Goal: Information Seeking & Learning: Learn about a topic

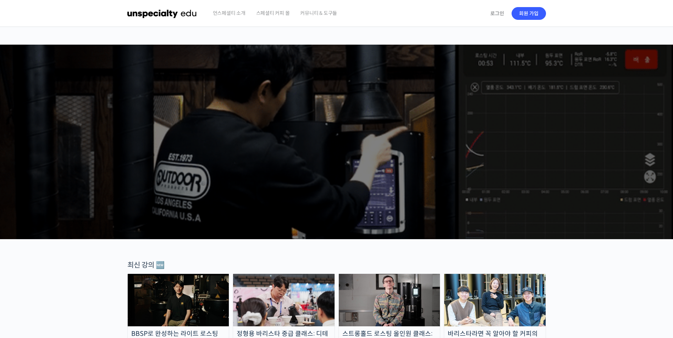
click at [231, 14] on span "언스페셜티 소개" at bounding box center [229, 13] width 33 height 27
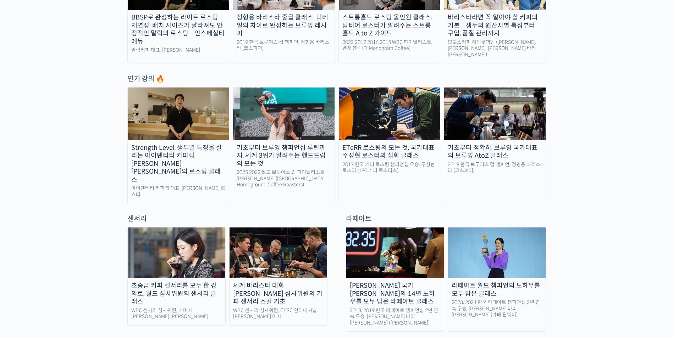
scroll to position [319, 0]
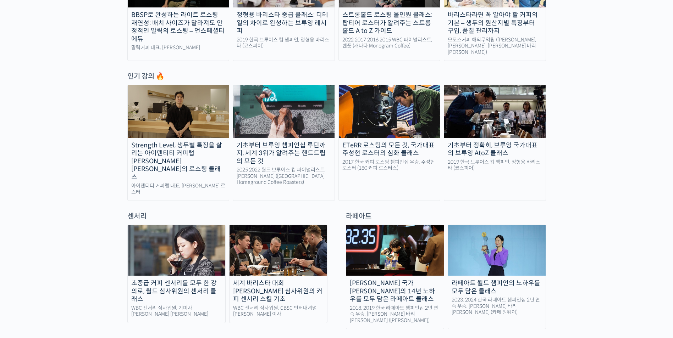
click at [172, 108] on img at bounding box center [178, 111] width 101 height 53
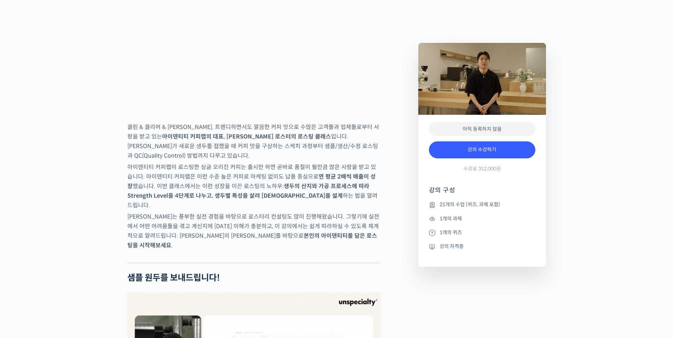
scroll to position [1064, 0]
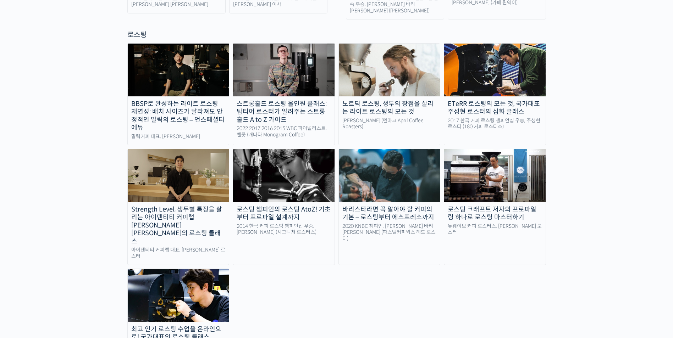
scroll to position [639, 0]
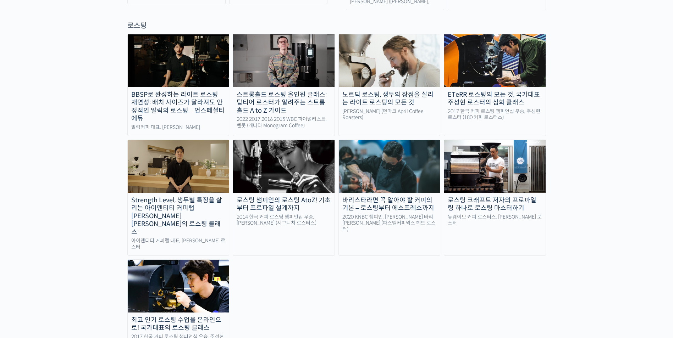
click at [501, 147] on img at bounding box center [494, 166] width 101 height 53
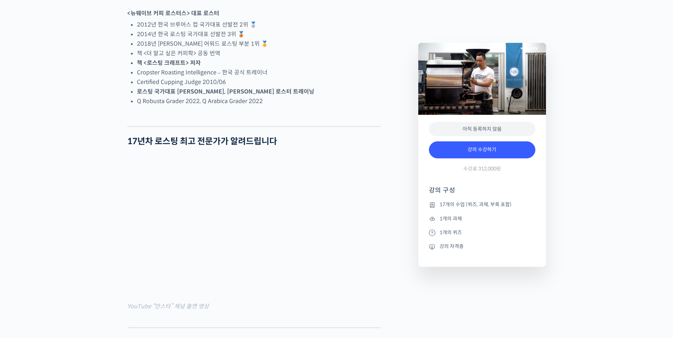
scroll to position [603, 0]
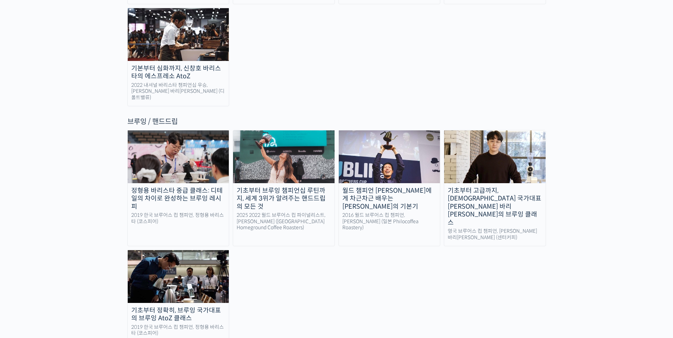
scroll to position [1135, 0]
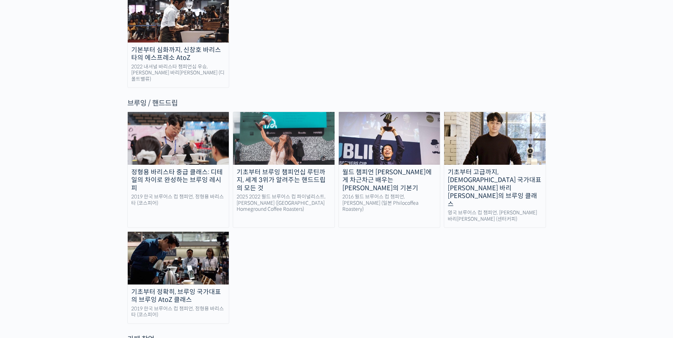
click at [499, 112] on img at bounding box center [494, 138] width 101 height 53
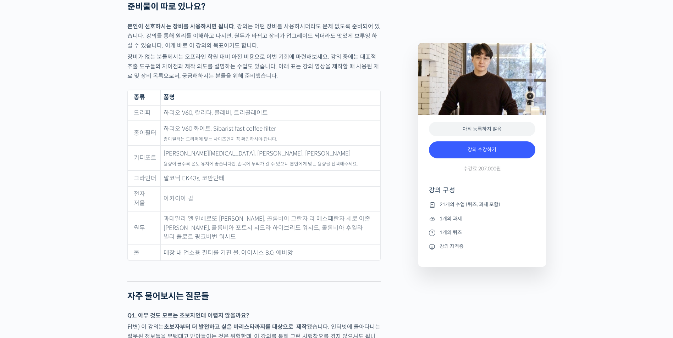
scroll to position [2873, 0]
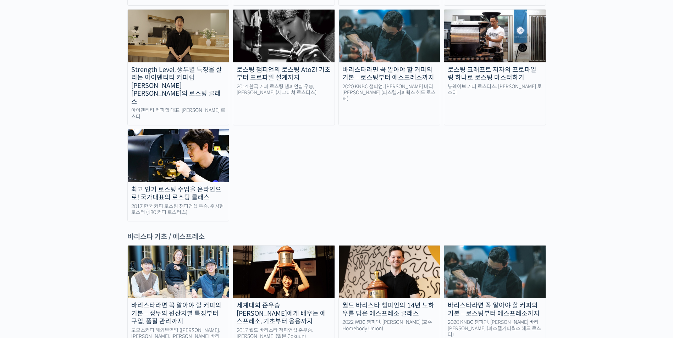
scroll to position [603, 0]
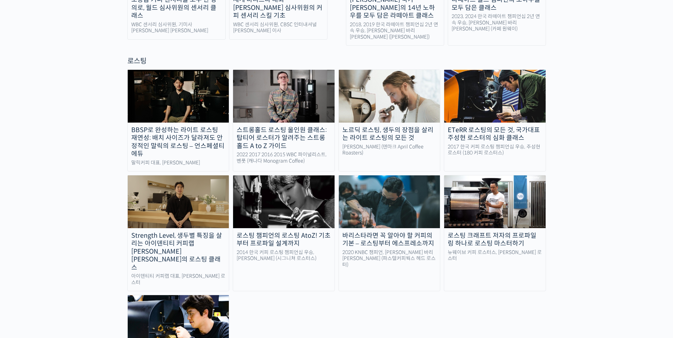
click at [178, 176] on img at bounding box center [178, 202] width 101 height 53
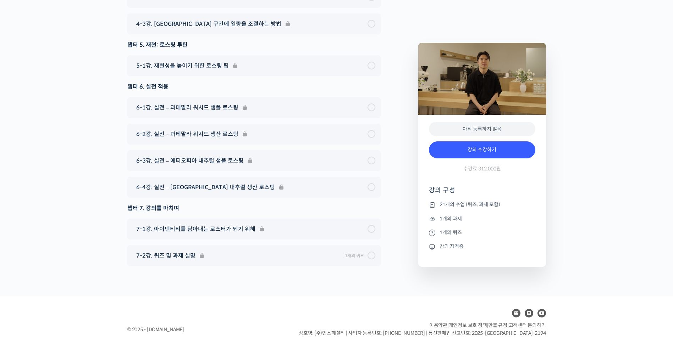
scroll to position [4118, 0]
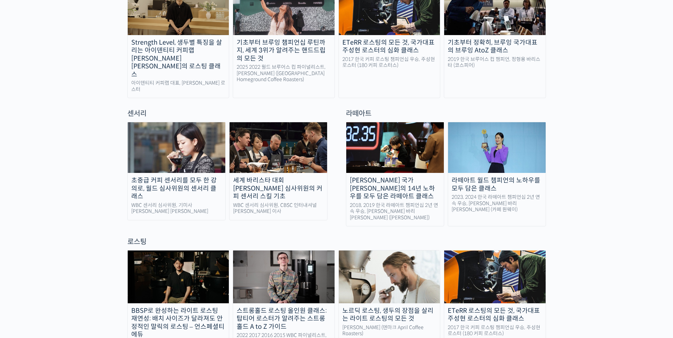
scroll to position [426, 0]
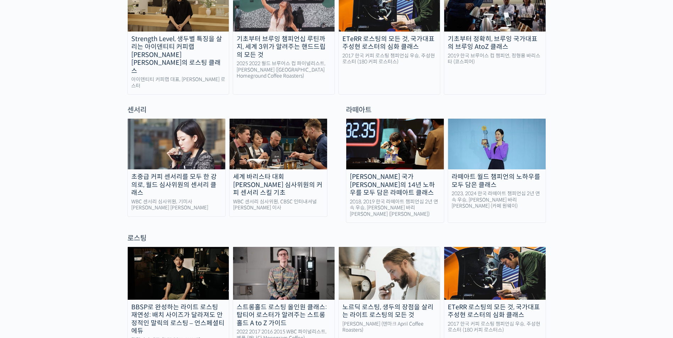
click at [173, 130] on img at bounding box center [177, 144] width 98 height 51
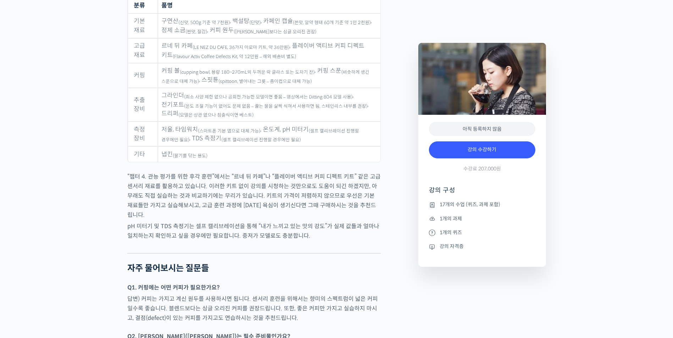
scroll to position [3583, 0]
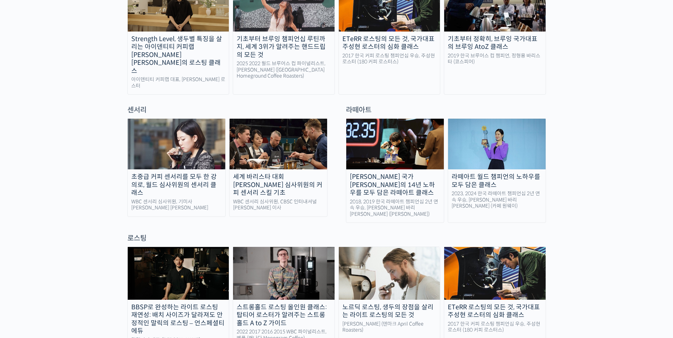
click at [274, 128] on img at bounding box center [279, 144] width 98 height 51
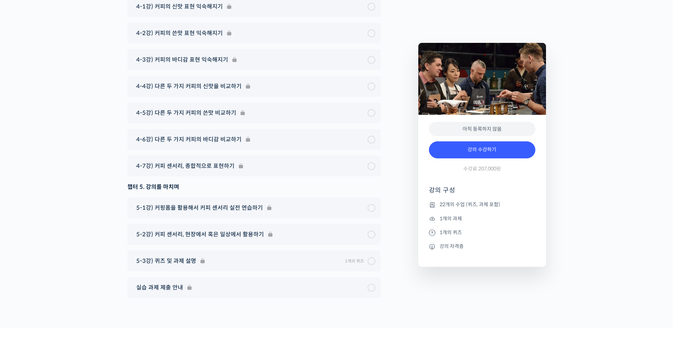
scroll to position [4424, 0]
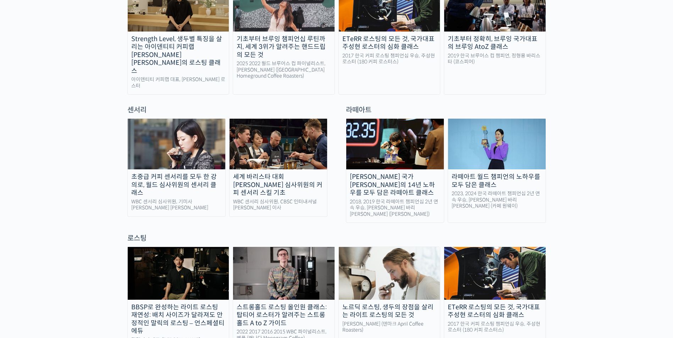
click at [162, 129] on img at bounding box center [177, 144] width 98 height 51
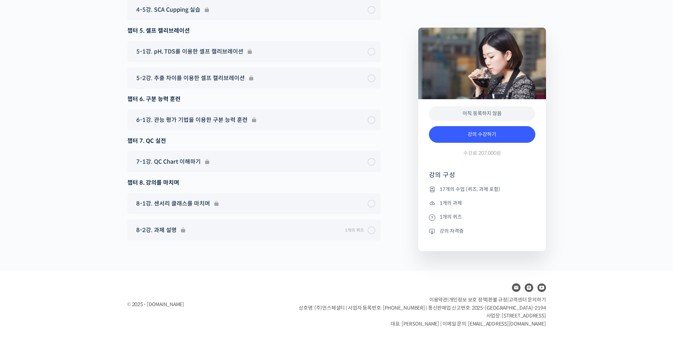
scroll to position [4927, 0]
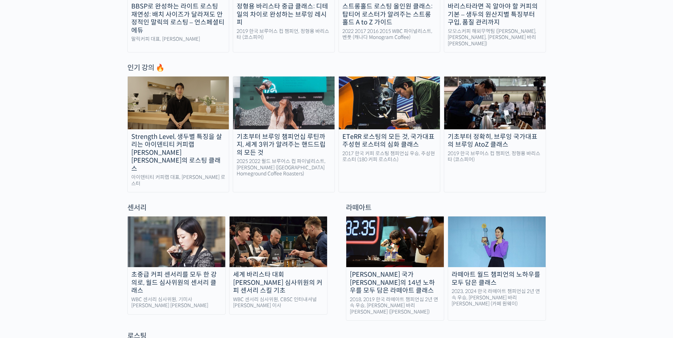
scroll to position [319, 0]
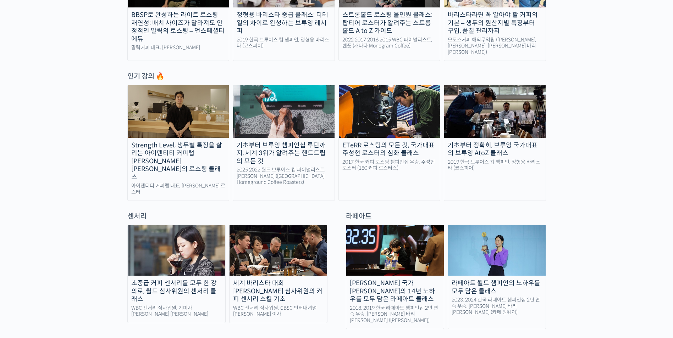
click at [297, 116] on img at bounding box center [283, 111] width 101 height 53
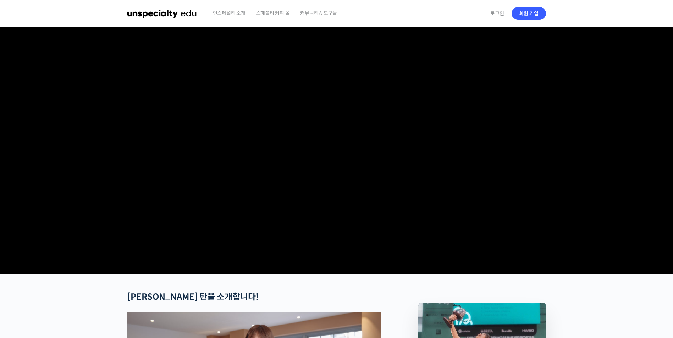
scroll to position [248, 0]
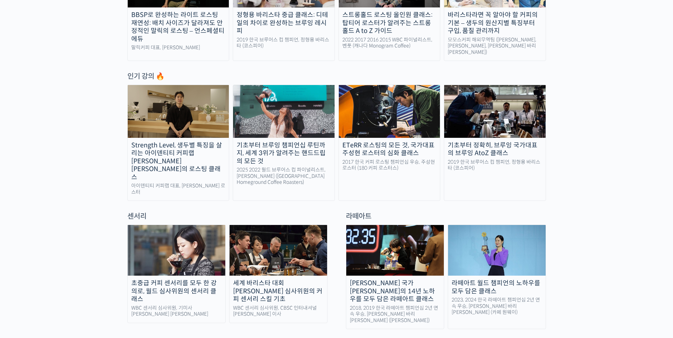
click at [501, 162] on div "2019 한국 브루어스 컵 챔피언, 정형용 바리스타 (코스피어)" at bounding box center [494, 165] width 101 height 12
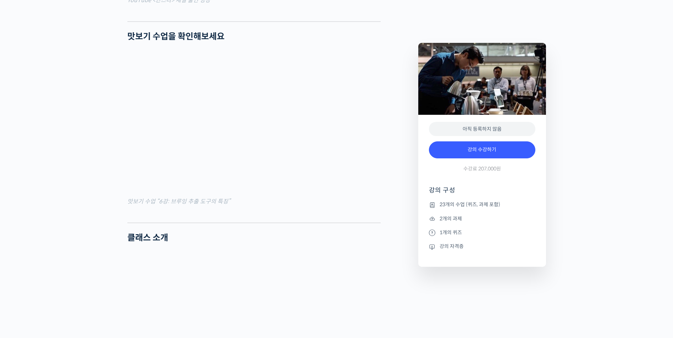
scroll to position [922, 0]
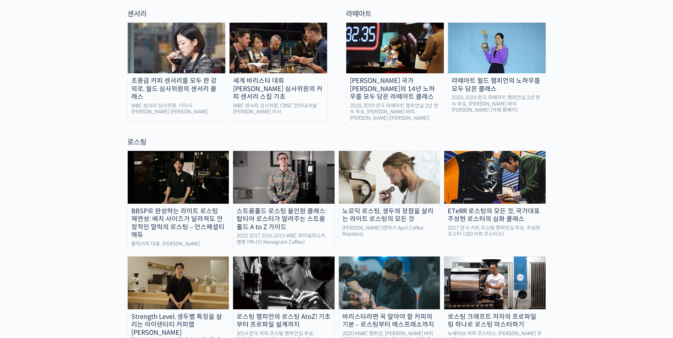
scroll to position [532, 0]
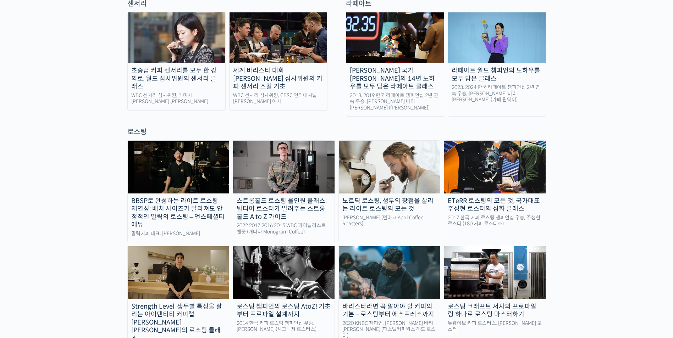
click at [403, 247] on img at bounding box center [389, 273] width 101 height 53
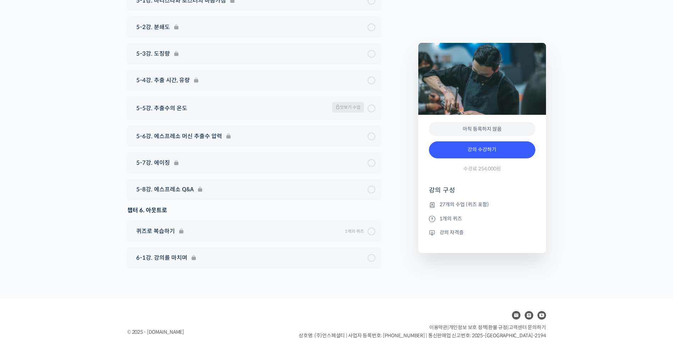
scroll to position [3551, 0]
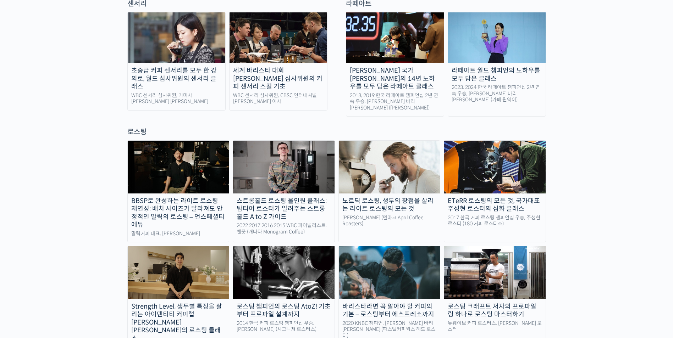
click at [291, 150] on img at bounding box center [283, 167] width 101 height 53
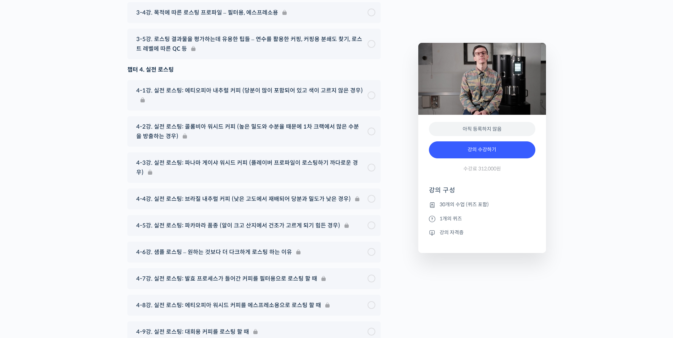
scroll to position [3865, 0]
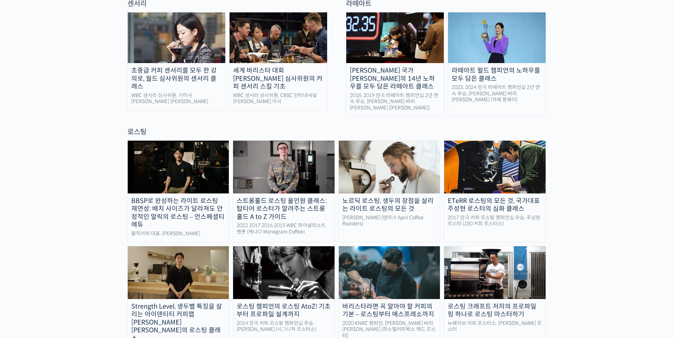
click at [194, 141] on img at bounding box center [178, 167] width 101 height 53
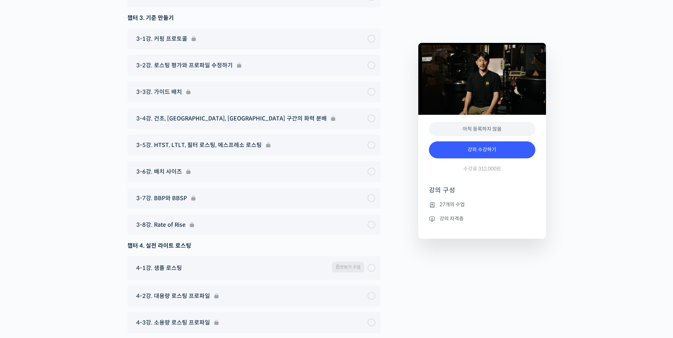
scroll to position [2970, 0]
